Goal: Task Accomplishment & Management: Manage account settings

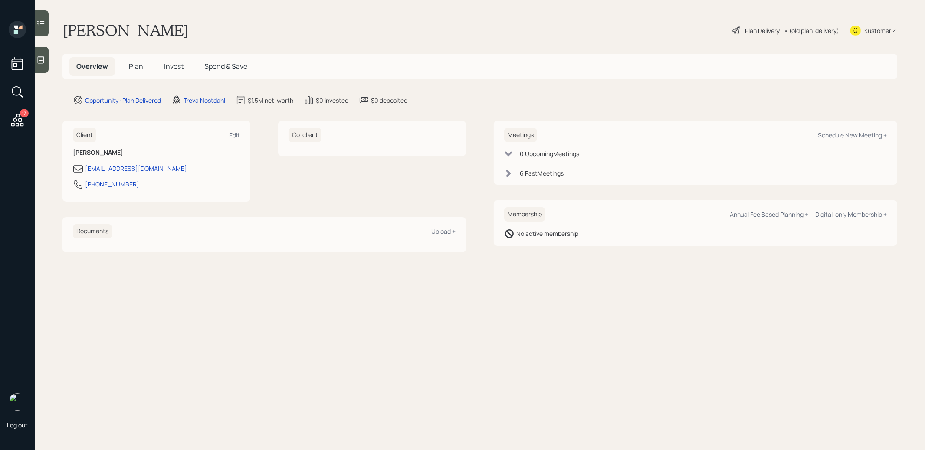
click at [137, 62] on span "Plan" at bounding box center [136, 67] width 14 height 10
